Goal: Transaction & Acquisition: Purchase product/service

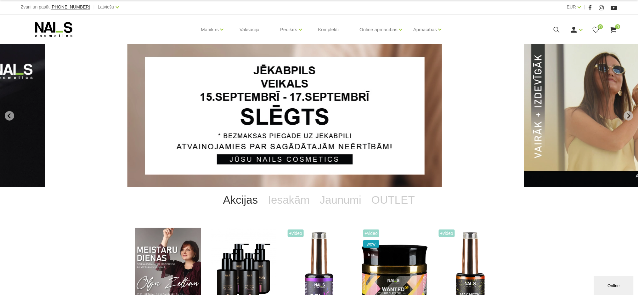
click at [560, 32] on icon at bounding box center [556, 30] width 8 height 8
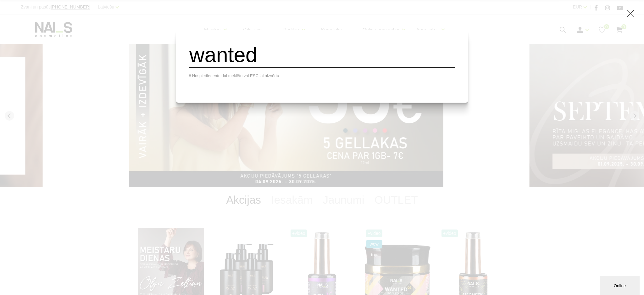
type input "wanted"
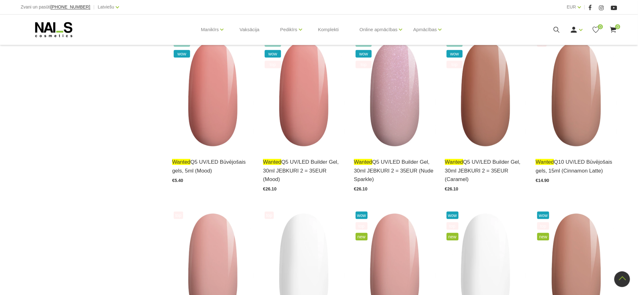
scroll to position [1677, 0]
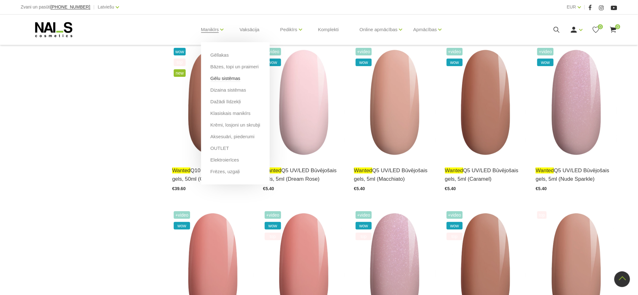
click at [224, 78] on link "Gēlu sistēmas" at bounding box center [225, 78] width 30 height 7
